Goal: Task Accomplishment & Management: Complete application form

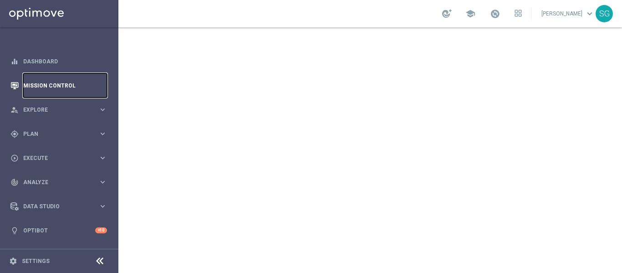
click at [65, 87] on link "Mission Control" at bounding box center [65, 85] width 84 height 24
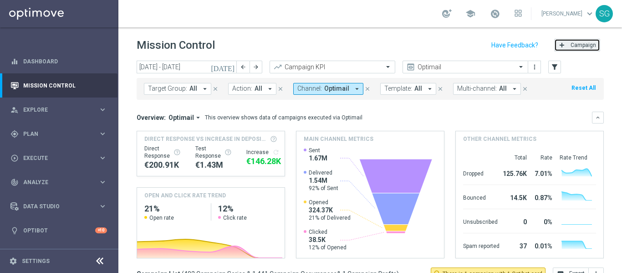
click at [589, 49] on button "add Campaign" at bounding box center [577, 45] width 46 height 13
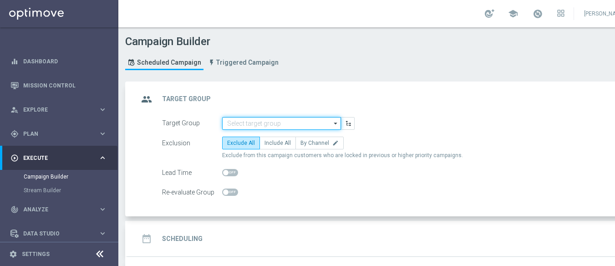
click at [299, 121] on input at bounding box center [281, 123] width 119 height 13
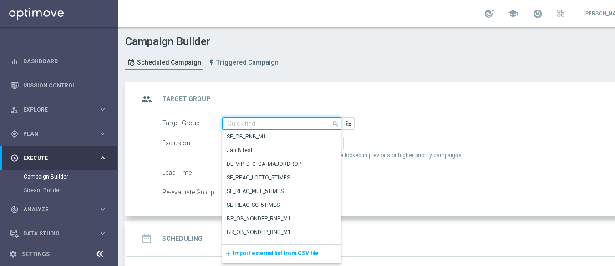
paste input "BR_SOL__DEPOSITORS__ALL_EMA_TAC_GM"
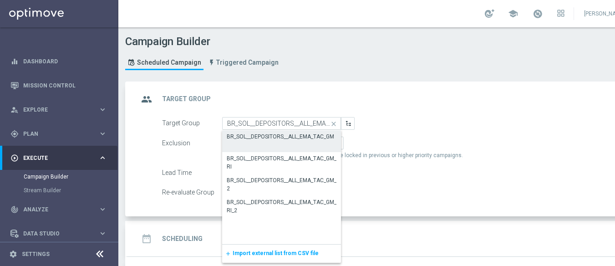
click at [281, 136] on div "BR_SOL__DEPOSITORS__ALL_EMA_TAC_GM" at bounding box center [280, 136] width 107 height 8
type input "BR_SOL__DEPOSITORS__ALL_EMA_TAC_GM"
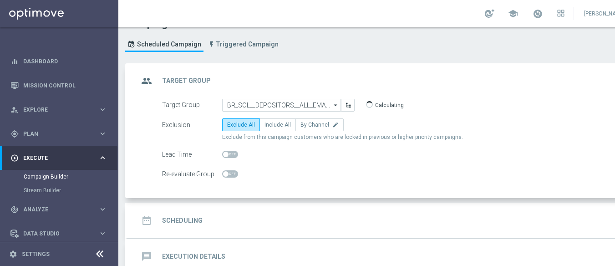
scroll to position [20, 0]
click at [280, 120] on span "Include All" at bounding box center [277, 123] width 26 height 6
click at [270, 122] on input "Include All" at bounding box center [267, 125] width 6 height 6
radio input "true"
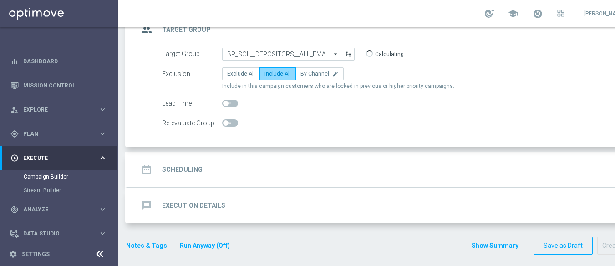
scroll to position [7, 0]
click at [300, 161] on div "date_range Scheduling keyboard_arrow_down" at bounding box center [392, 169] width 508 height 17
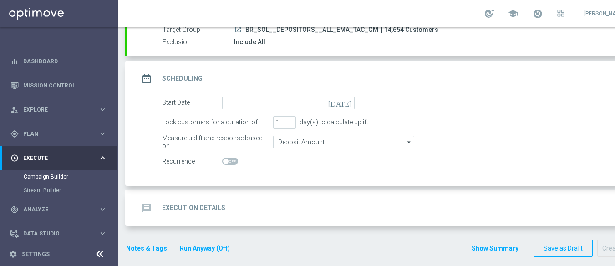
scroll to position [92, 0]
click at [347, 99] on icon "[DATE]" at bounding box center [341, 101] width 27 height 10
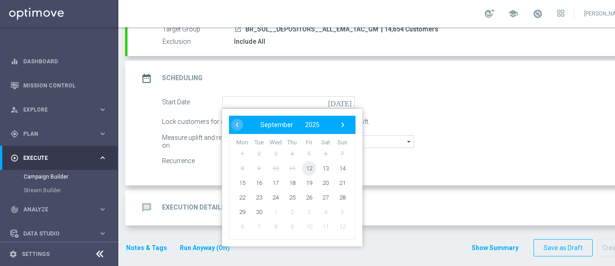
click at [311, 161] on span "12" at bounding box center [309, 168] width 15 height 15
type input "[DATE]"
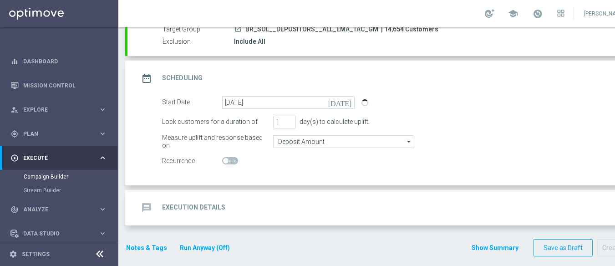
click at [300, 190] on div "message Execution Details keyboard_arrow_down" at bounding box center [392, 207] width 530 height 35
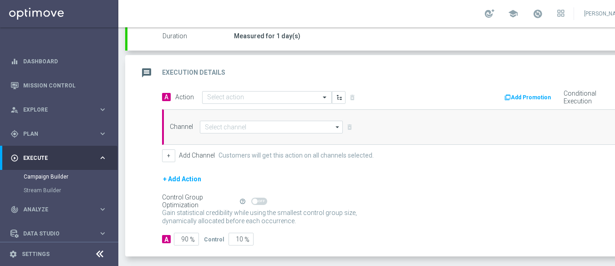
scroll to position [166, 0]
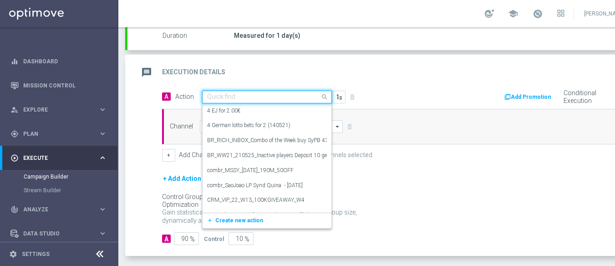
click at [284, 93] on input "text" at bounding box center [257, 97] width 101 height 8
paste input "BR_SOL__ROLETA_RELAMPAGO__NVIP_EMA_TAC_GM"
type input "BR_SOL__ROLETA_RELAMPAGO__NVIP_EMA_TAC_GM"
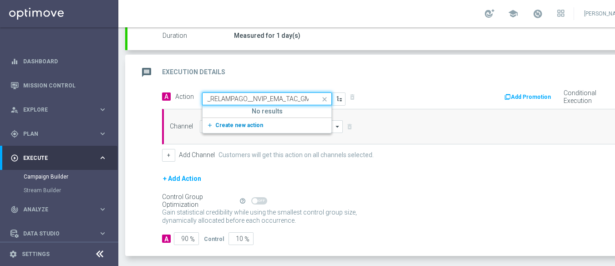
click at [255, 122] on span "Create new action" at bounding box center [239, 125] width 48 height 6
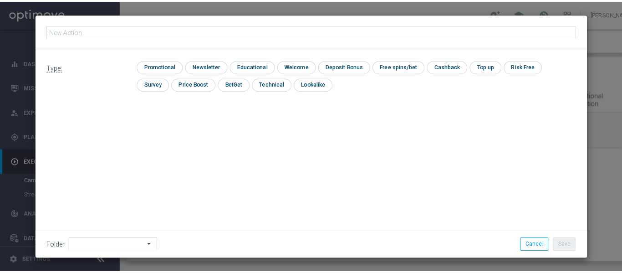
scroll to position [0, 0]
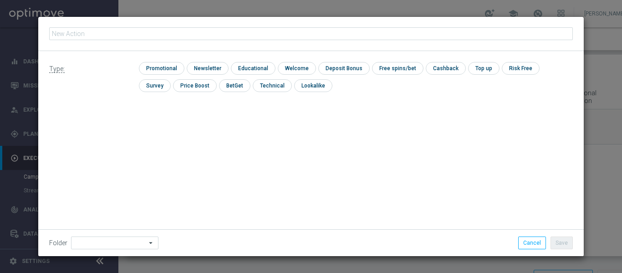
type input "BR_SOL__ROLETA_RELAMPAGO__NVIP_EMA_TAC_GM"
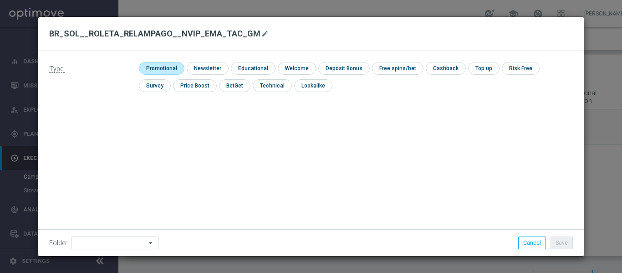
click at [171, 67] on input "checkbox" at bounding box center [160, 68] width 43 height 12
checkbox input "true"
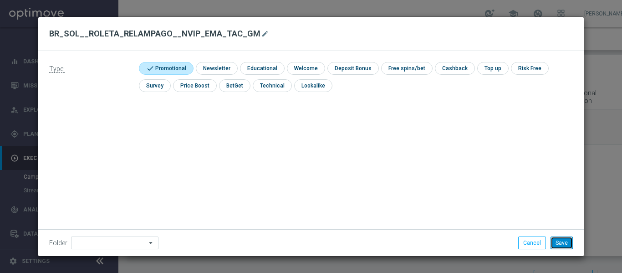
click at [568, 240] on button "Save" at bounding box center [561, 242] width 22 height 13
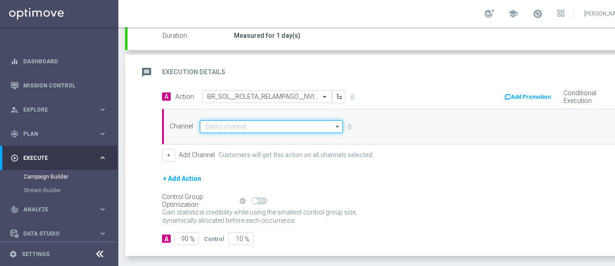
click at [282, 130] on input at bounding box center [271, 126] width 143 height 13
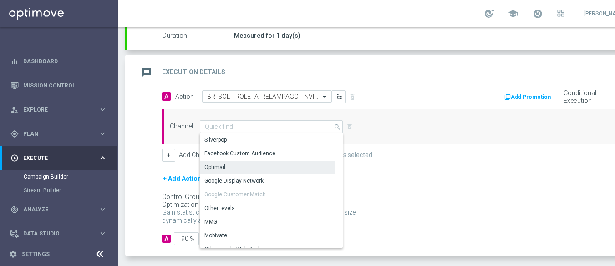
click at [237, 163] on div "Optimail" at bounding box center [268, 167] width 136 height 13
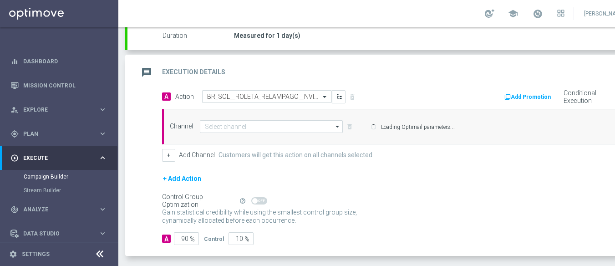
type input "Optimail"
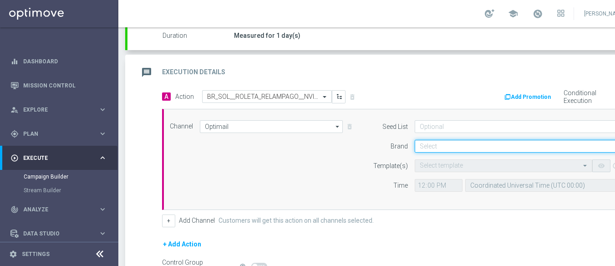
click at [435, 144] on input at bounding box center [524, 146] width 218 height 13
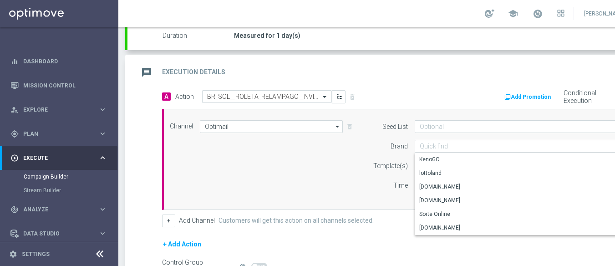
click at [97, 259] on icon at bounding box center [99, 253] width 11 height 11
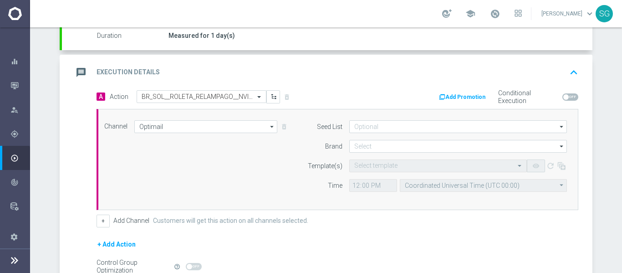
click at [358, 153] on form "Seed List arrow_drop_down Drag here to set row groups Drag here to set column l…" at bounding box center [435, 155] width 264 height 71
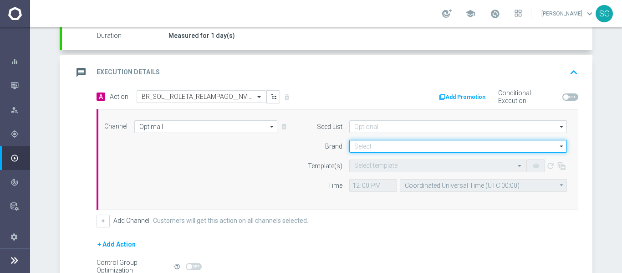
click at [360, 150] on input at bounding box center [458, 146] width 218 height 13
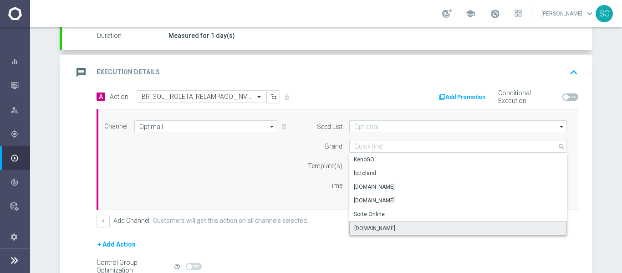
click at [371, 224] on div "[DOMAIN_NAME]" at bounding box center [374, 228] width 41 height 8
type input "[DOMAIN_NAME]"
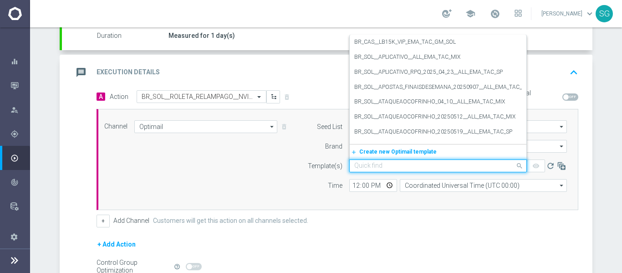
click at [359, 164] on input "text" at bounding box center [428, 166] width 149 height 8
paste input "BR_SOL__ROLETA_RELAMPAGO__NVIP_EMA_TAC_GM"
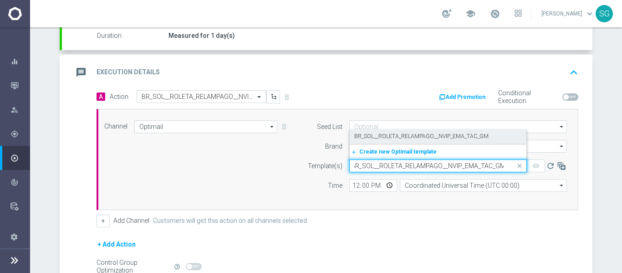
click at [374, 137] on label "BR_SOL__ROLETA_RELAMPAGO__NVIP_EMA_TAC_GM" at bounding box center [421, 136] width 134 height 8
type input "BR_SOL__ROLETA_RELAMPAGO__NVIP_EMA_TAC_GM"
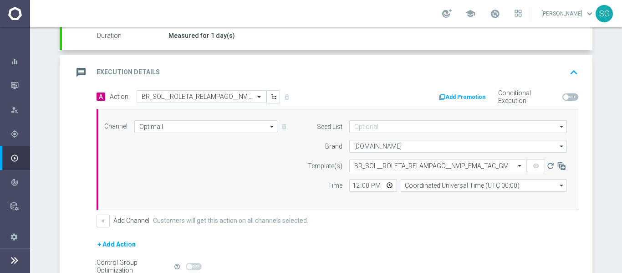
scroll to position [0, 0]
click at [350, 184] on input "12:00" at bounding box center [373, 185] width 48 height 13
type input "17:00"
click at [435, 188] on input "Coordinated Universal Time (UTC 00:00)" at bounding box center [483, 185] width 167 height 13
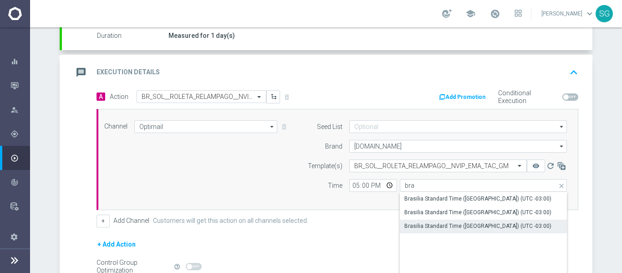
click at [421, 225] on div "Brasilia Standard Time ([GEOGRAPHIC_DATA]) (UTC -03:00)" at bounding box center [477, 226] width 147 height 8
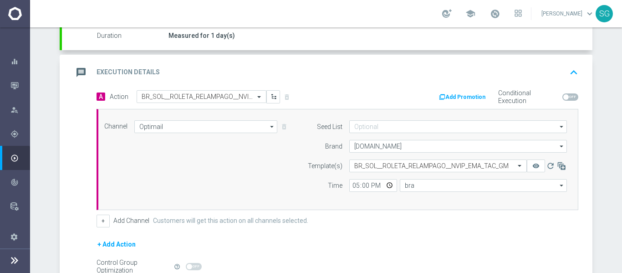
type input "Brasilia Standard Time ([GEOGRAPHIC_DATA]) (UTC -03:00)"
click at [83, 215] on div "A Action Select action BR_SOL__ROLETA_RELAMPAGO__NVIP_EMA_TAC_GM delete_forever…" at bounding box center [327, 206] width 530 height 232
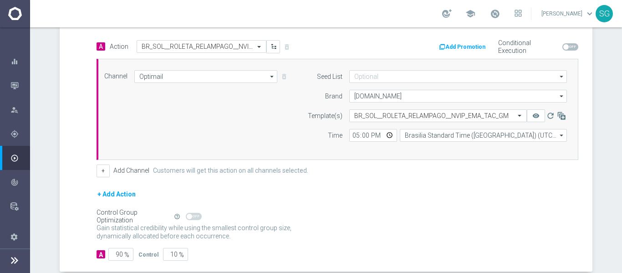
scroll to position [219, 0]
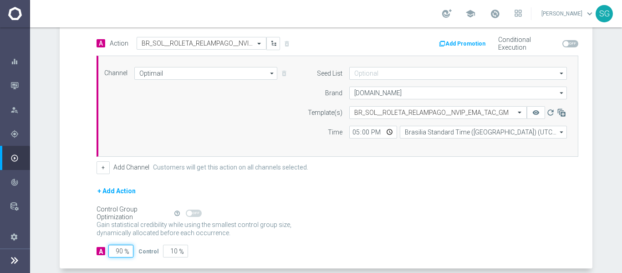
click at [116, 253] on input "90" at bounding box center [120, 250] width 25 height 13
type input "1"
type input "99"
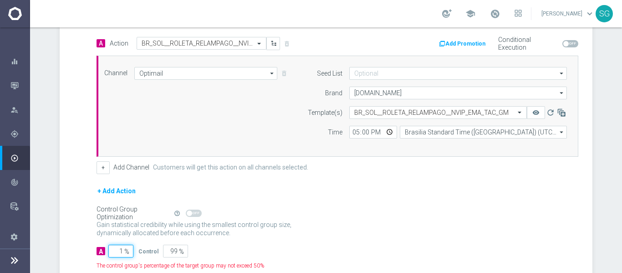
type input "10"
type input "90"
type input "100"
type input "0"
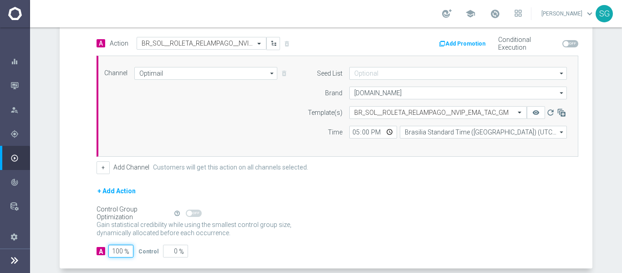
type input "100"
click at [82, 187] on div "A Action Select action BR_SOL__ROLETA_RELAMPAGO__NVIP_EMA_TAC_GM delete_forever…" at bounding box center [327, 153] width 530 height 232
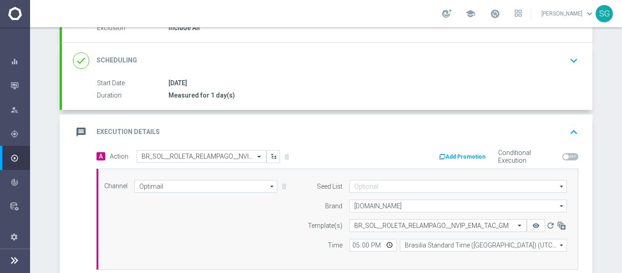
scroll to position [105, 0]
click at [172, 132] on div "message Execution Details keyboard_arrow_up" at bounding box center [327, 132] width 508 height 17
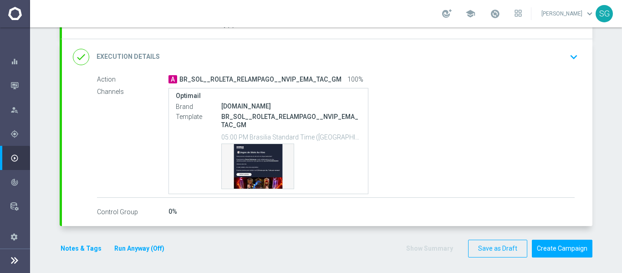
scroll to position [180, 0]
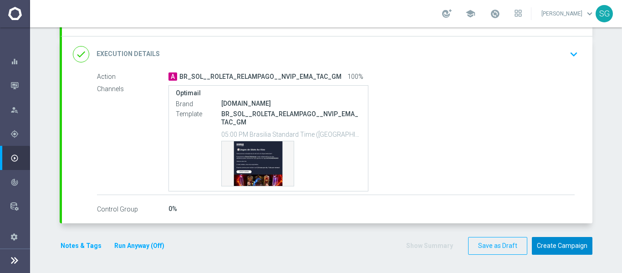
click at [572, 249] on button "Create Campaign" at bounding box center [562, 246] width 61 height 18
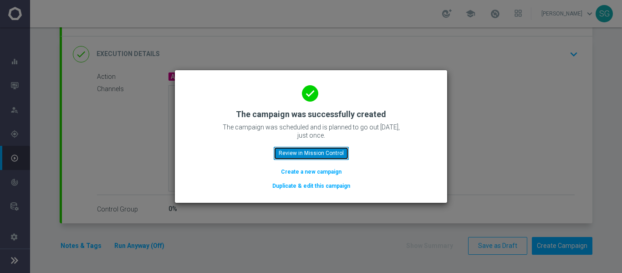
click at [327, 155] on button "Review in Mission Control" at bounding box center [311, 153] width 75 height 13
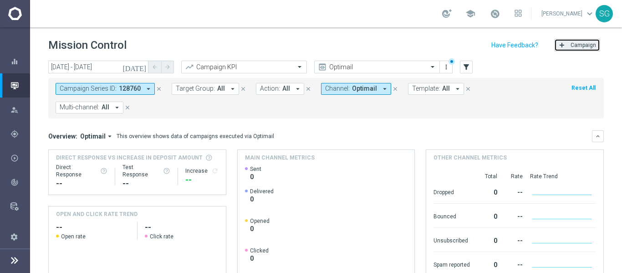
click at [570, 46] on span "Campaign" at bounding box center [582, 45] width 25 height 6
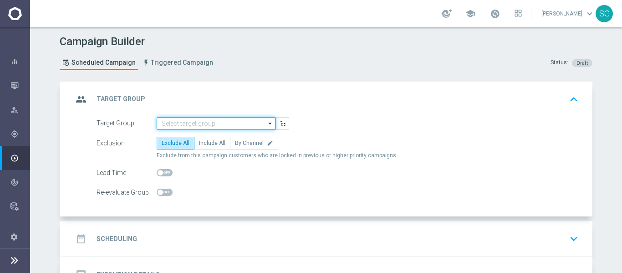
click at [254, 122] on input at bounding box center [216, 123] width 119 height 13
paste input "BR_SOL__DEPOSITORS__ALL_EMA_TAC_GM"
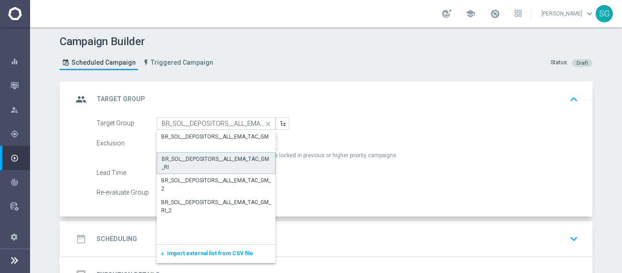
click at [213, 155] on div "BR_SOL__DEPOSITORS__ALL_EMA_TAC_GM_RI" at bounding box center [216, 163] width 109 height 16
type input "BR_SOL__DEPOSITORS__ALL_EMA_TAC_GM_RI"
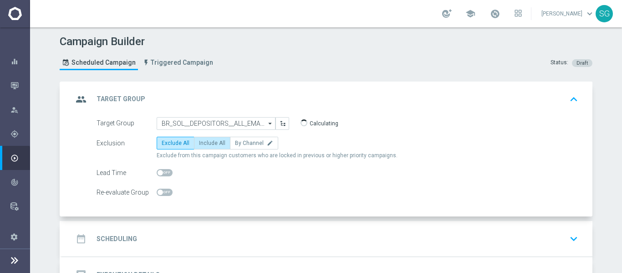
click at [205, 142] on span "Include All" at bounding box center [212, 143] width 26 height 6
click at [205, 142] on input "Include All" at bounding box center [202, 145] width 6 height 6
radio input "true"
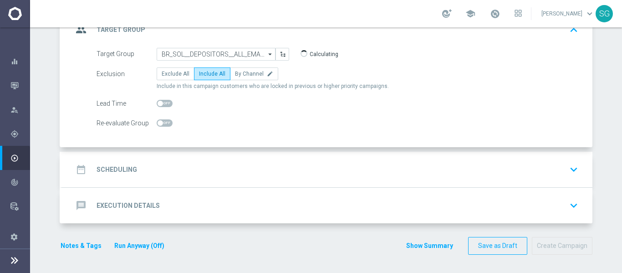
click at [203, 171] on div "date_range Scheduling keyboard_arrow_down" at bounding box center [327, 169] width 508 height 17
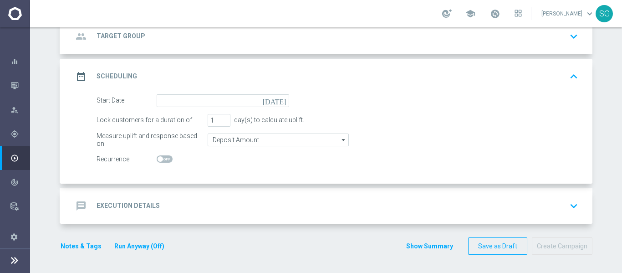
scroll to position [69, 0]
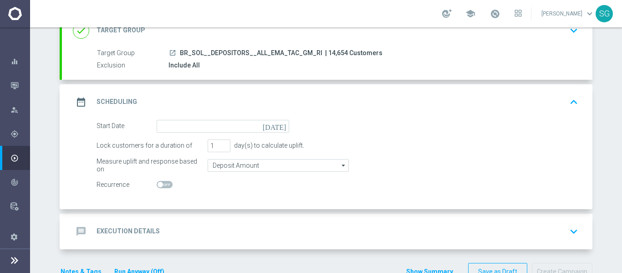
click at [280, 124] on icon "[DATE]" at bounding box center [276, 125] width 27 height 10
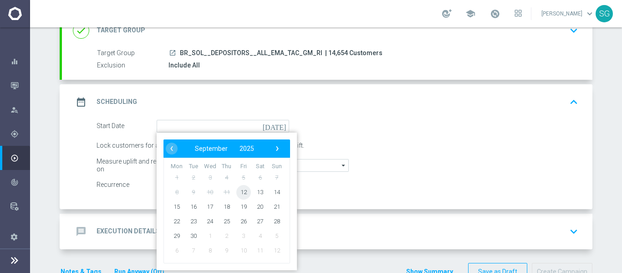
click at [245, 193] on span "12" at bounding box center [243, 191] width 15 height 15
type input "[DATE]"
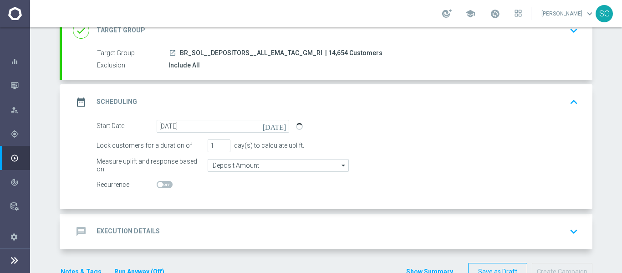
scroll to position [94, 0]
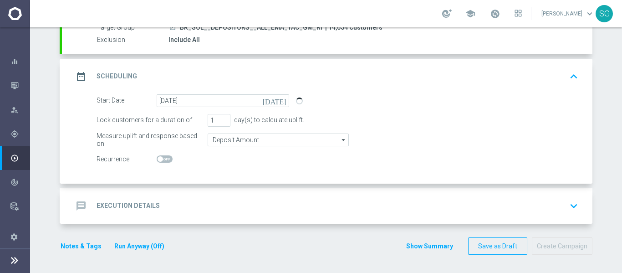
click at [245, 193] on div "message Execution Details keyboard_arrow_down" at bounding box center [327, 205] width 530 height 35
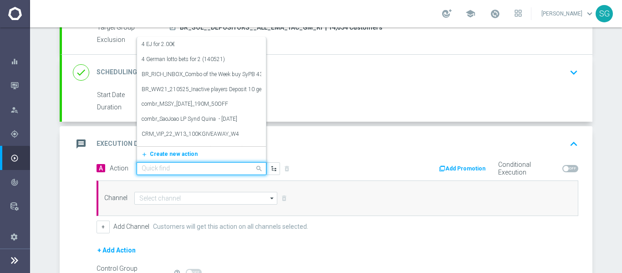
click at [244, 172] on div at bounding box center [201, 169] width 129 height 8
paste input "BR_SOL__ROLETA_RELAMPAGO__NVIP_RI_TAC_GM"
type input "BR_SOL__ROLETA_RELAMPAGO__NVIP_RI_TAC_GM"
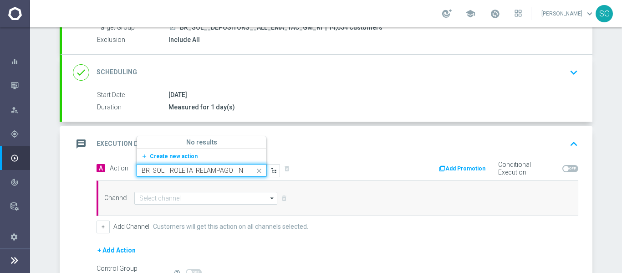
scroll to position [0, 44]
click at [170, 157] on span "Create new action" at bounding box center [174, 156] width 48 height 6
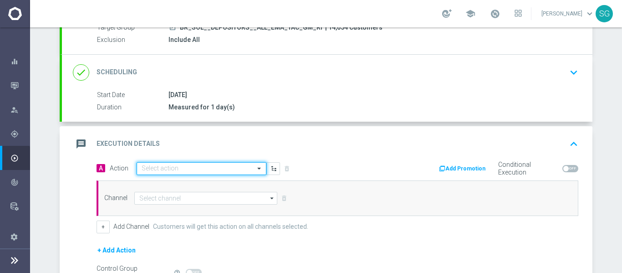
scroll to position [0, 0]
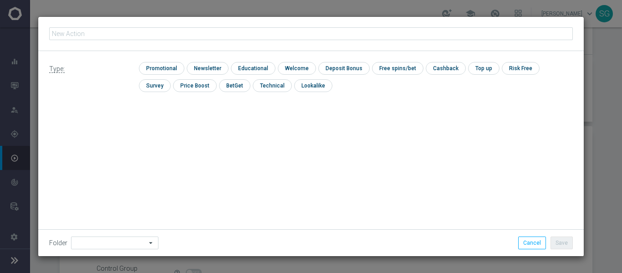
type input "BR_SOL__ROLETA_RELAMPAGO__NVIP_RI_TAC_GM"
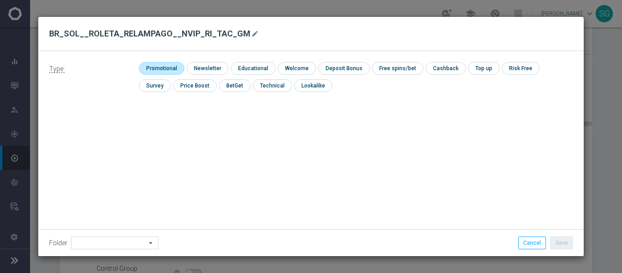
click at [177, 67] on input "checkbox" at bounding box center [160, 68] width 43 height 12
checkbox input "true"
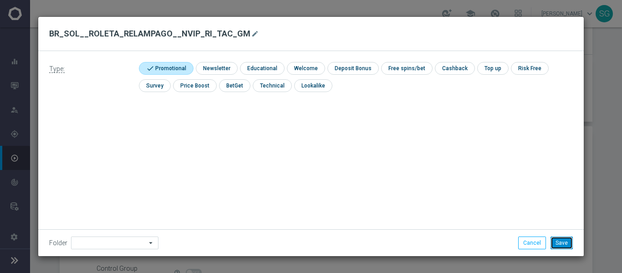
click at [561, 240] on button "Save" at bounding box center [561, 242] width 22 height 13
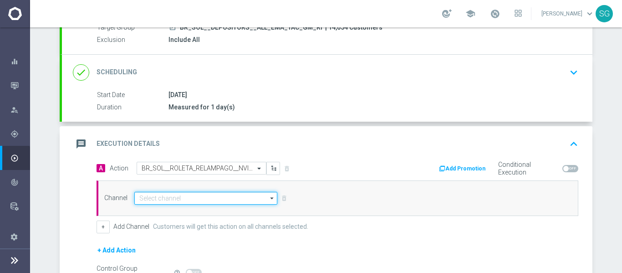
click at [258, 202] on input at bounding box center [205, 198] width 143 height 13
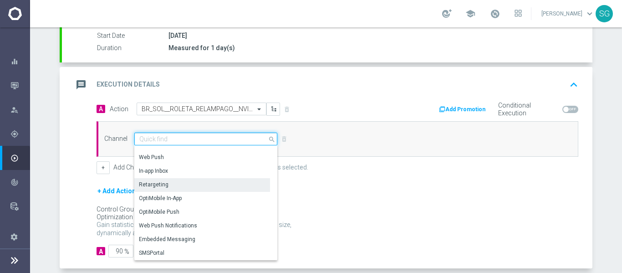
scroll to position [156, 0]
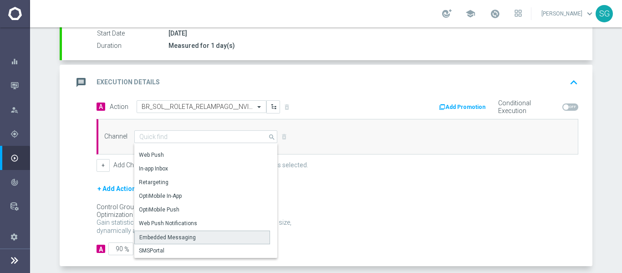
click at [187, 234] on div "Embedded Messaging" at bounding box center [167, 237] width 56 height 8
type input "Embedded Messaging"
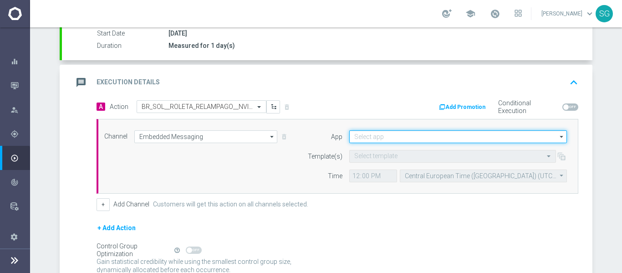
click at [417, 135] on input at bounding box center [458, 136] width 218 height 13
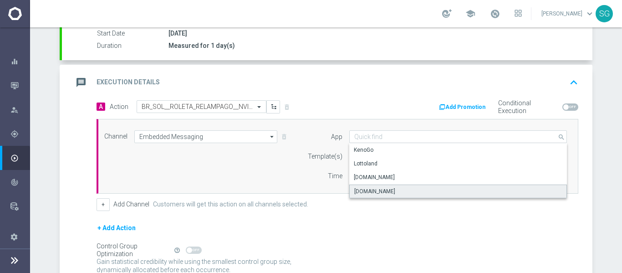
click at [370, 188] on div "[DOMAIN_NAME]" at bounding box center [374, 191] width 41 height 8
type input "[DOMAIN_NAME]"
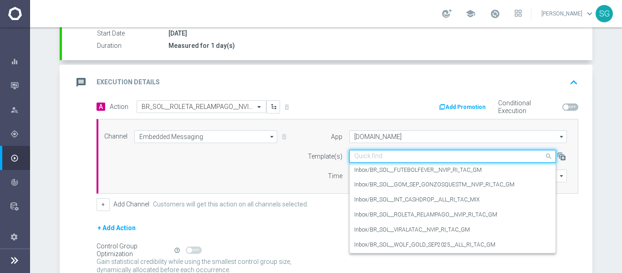
click at [375, 158] on input "text" at bounding box center [443, 156] width 178 height 8
paste input "BR_SOL__ROLETA_RELAMPAGO__NVIP_RI_TAC_GM"
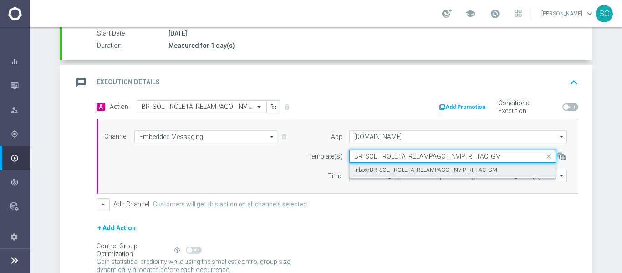
click at [371, 170] on label "Inbox/BR_SOL__ROLETA_RELAMPAGO__NVIP_RI_TAC_GM" at bounding box center [425, 170] width 143 height 8
type input "BR_SOL__ROLETA_RELAMPAGO__NVIP_RI_TAC_GM"
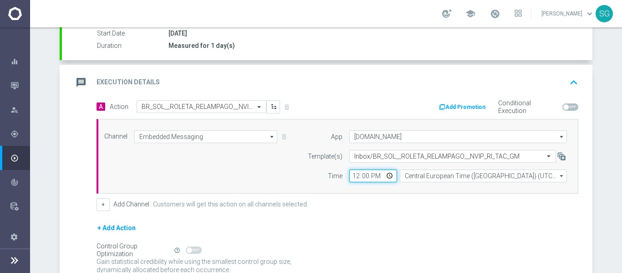
click at [352, 175] on input "12:00" at bounding box center [373, 175] width 48 height 13
type input "17:00"
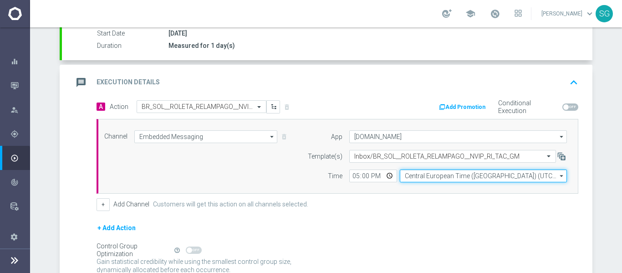
click at [408, 172] on input "Central European Time ([GEOGRAPHIC_DATA]) (UTC +02:00)" at bounding box center [483, 175] width 167 height 13
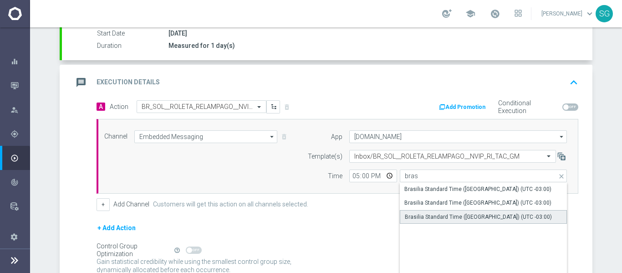
click at [435, 222] on div "Brasilia Standard Time ([GEOGRAPHIC_DATA]) (UTC -03:00)" at bounding box center [483, 217] width 167 height 14
type input "Brasilia Standard Time ([GEOGRAPHIC_DATA]) (UTC -03:00)"
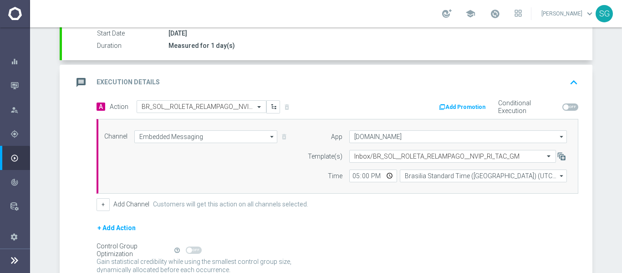
scroll to position [208, 0]
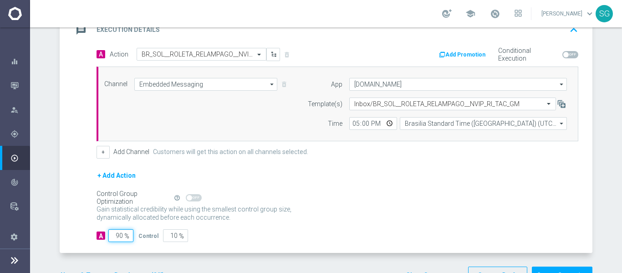
click at [115, 237] on input "90" at bounding box center [120, 235] width 25 height 13
type input "1"
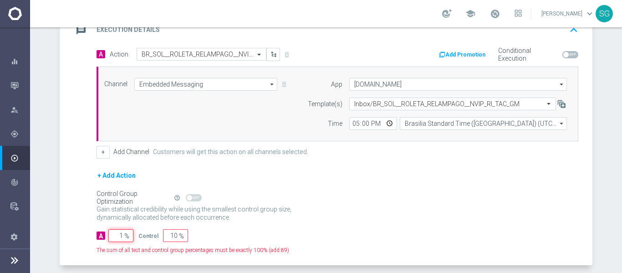
type input "99"
type input "10"
type input "90"
type input "100"
type input "0"
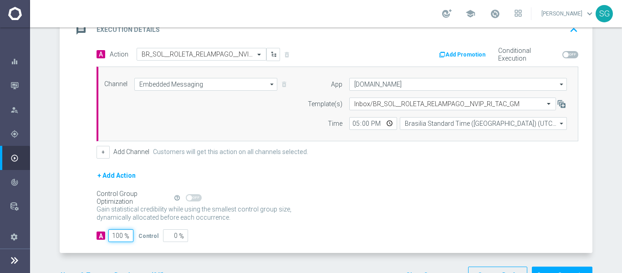
type input "100"
click at [89, 172] on div "A Action Select action BR_SOL__ROLETA_RELAMPAGO__NVIP_RI_TAC_GM delete_forever …" at bounding box center [327, 150] width 530 height 205
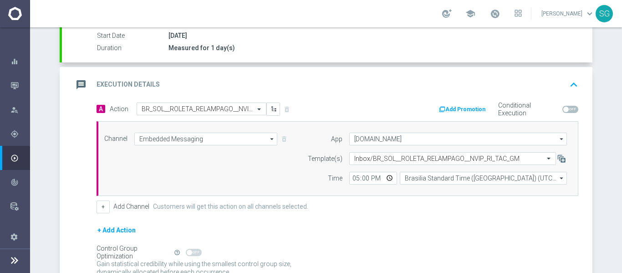
scroll to position [153, 0]
click at [158, 76] on div "message Execution Details keyboard_arrow_up" at bounding box center [327, 84] width 530 height 35
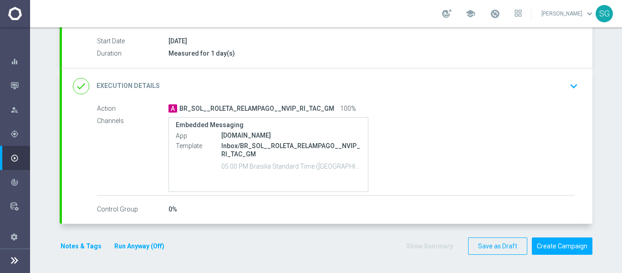
scroll to position [148, 0]
click at [557, 250] on button "Create Campaign" at bounding box center [562, 246] width 61 height 18
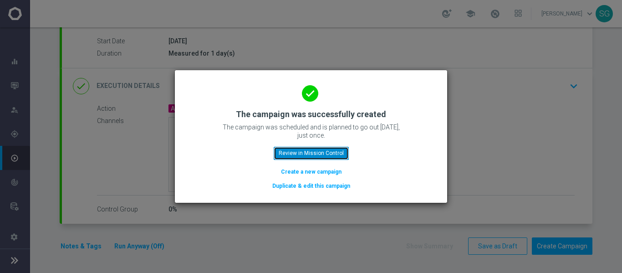
click at [330, 152] on button "Review in Mission Control" at bounding box center [311, 153] width 75 height 13
